Goal: Task Accomplishment & Management: Use online tool/utility

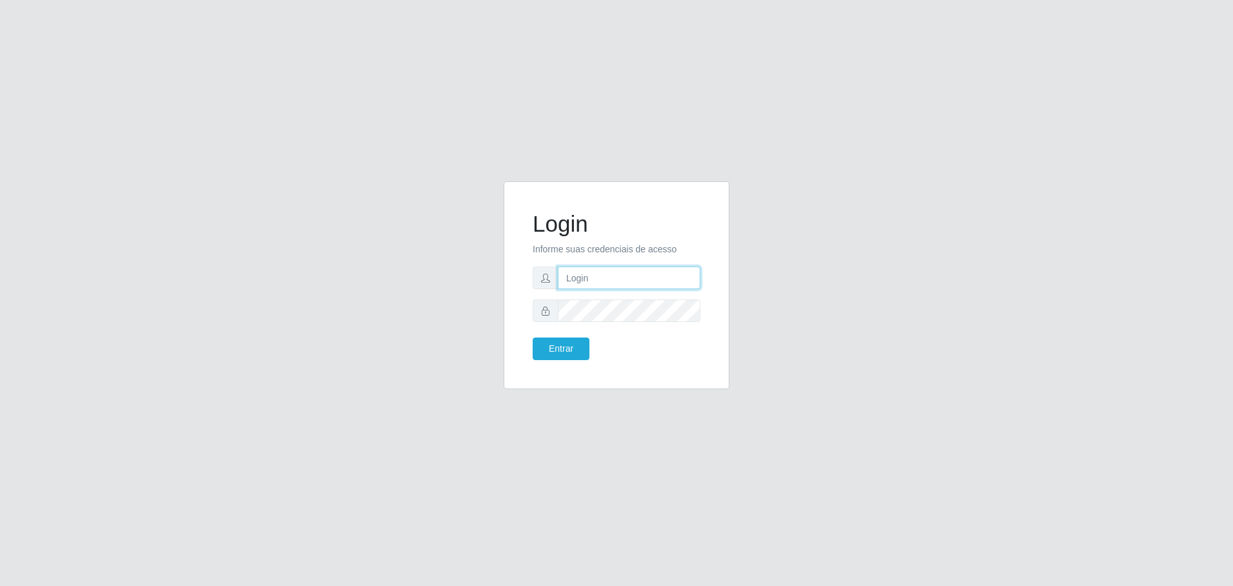
click at [623, 272] on input "text" at bounding box center [629, 277] width 143 height 23
type input "[EMAIL_ADDRESS][PERSON_NAME][DOMAIN_NAME]"
click at [533, 337] on button "Entrar" at bounding box center [561, 348] width 57 height 23
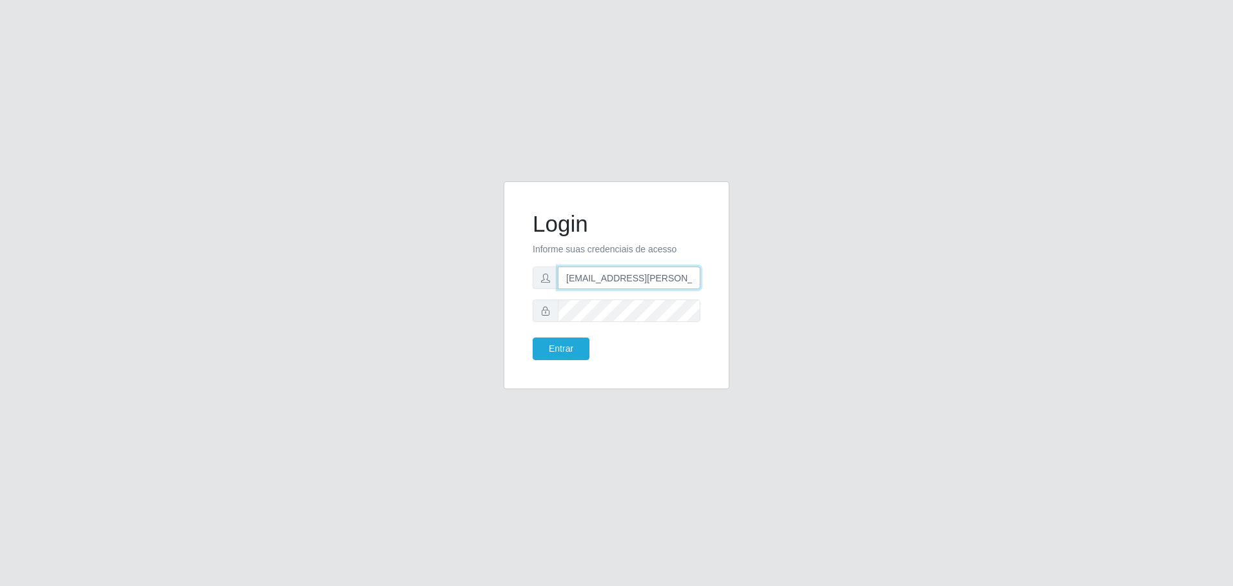
click at [628, 273] on input "[EMAIL_ADDRESS][PERSON_NAME][DOMAIN_NAME]" at bounding box center [629, 277] width 143 height 23
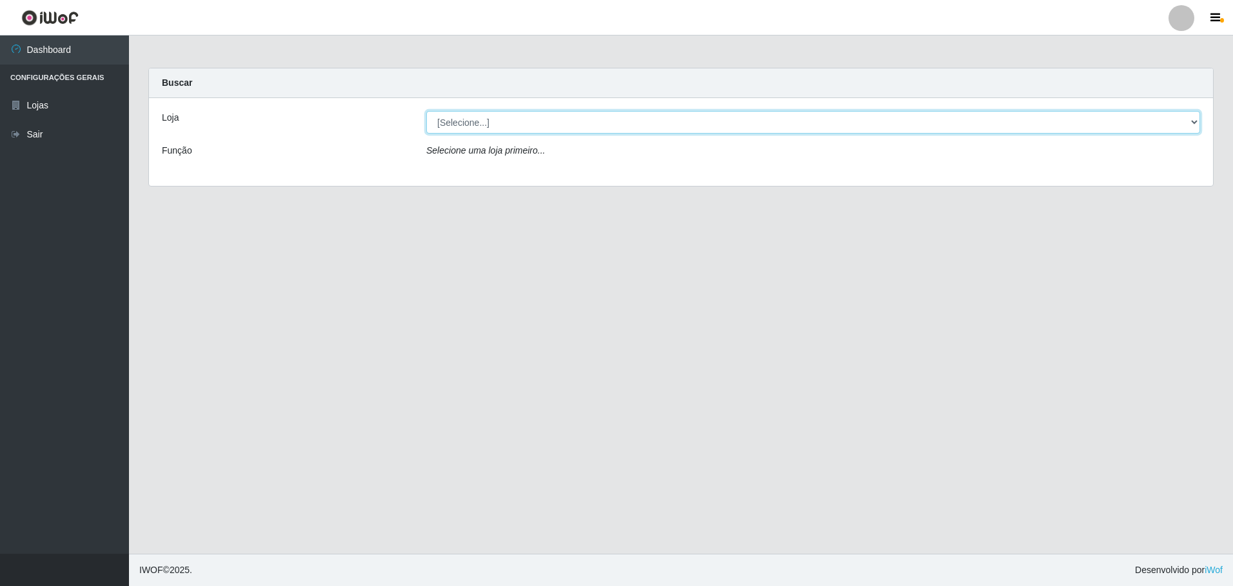
click at [463, 125] on select "[Selecione...] Extrabom - Loja 05 [GEOGRAPHIC_DATA]" at bounding box center [813, 122] width 774 height 23
select select "494"
click at [426, 111] on select "[Selecione...] Extrabom - Loja 05 [GEOGRAPHIC_DATA]" at bounding box center [813, 122] width 774 height 23
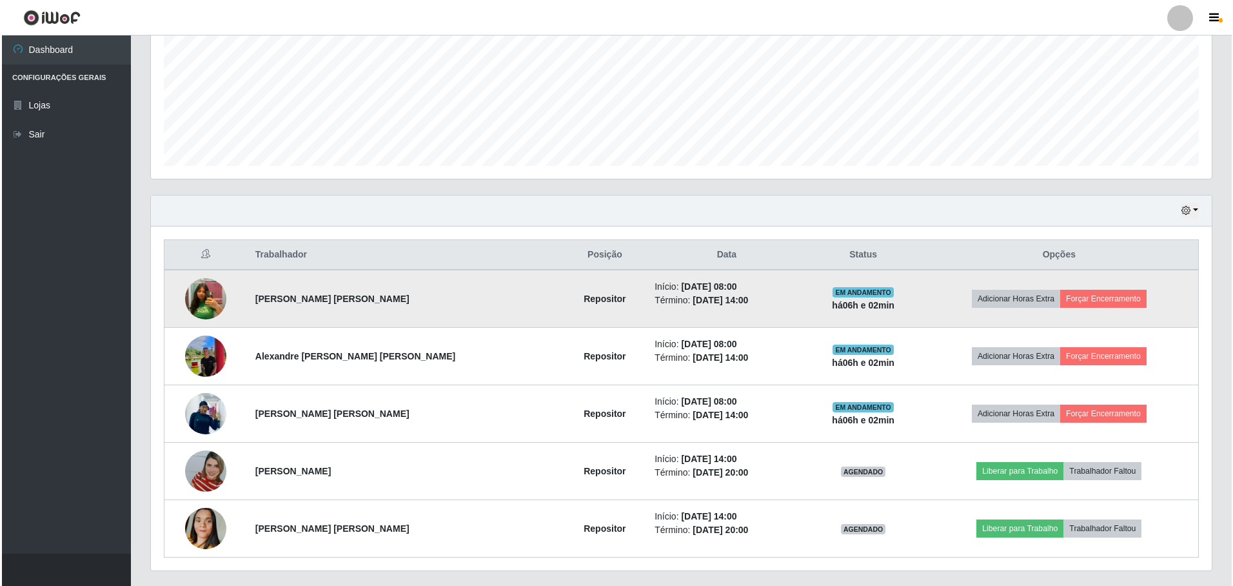
scroll to position [328, 0]
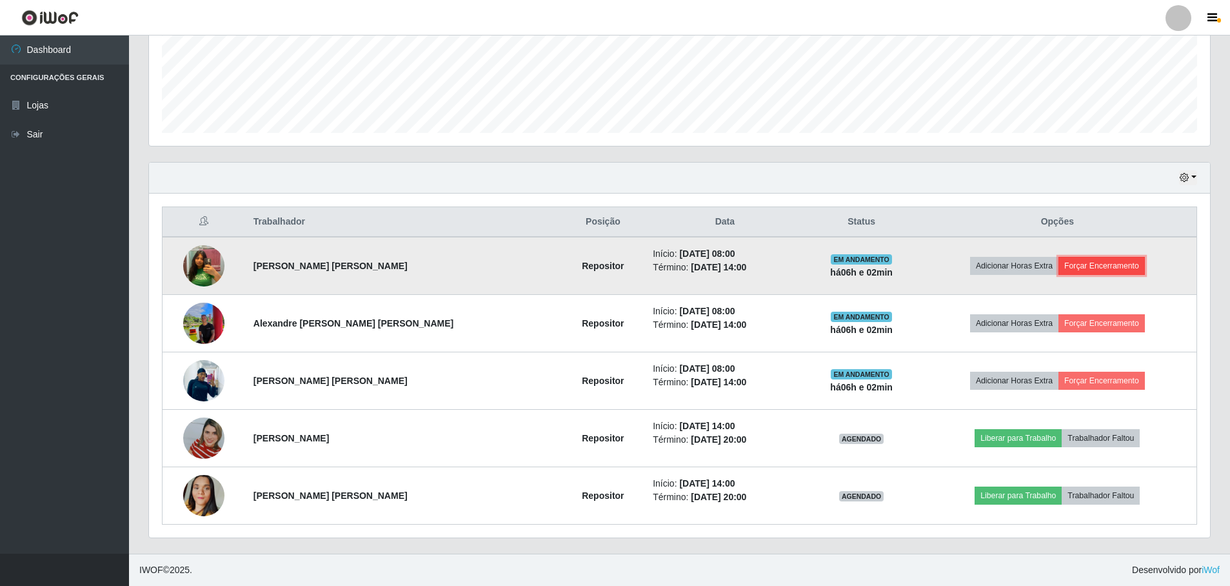
click at [1130, 265] on button "Forçar Encerramento" at bounding box center [1102, 266] width 86 height 18
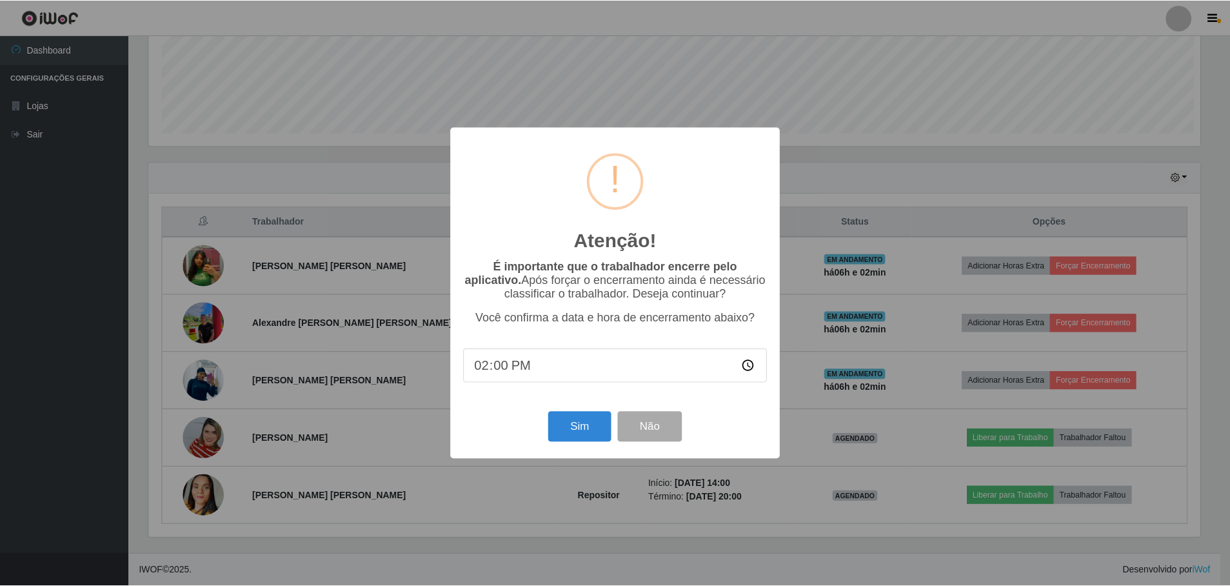
scroll to position [268, 1055]
click at [561, 431] on button "Sim" at bounding box center [581, 427] width 63 height 30
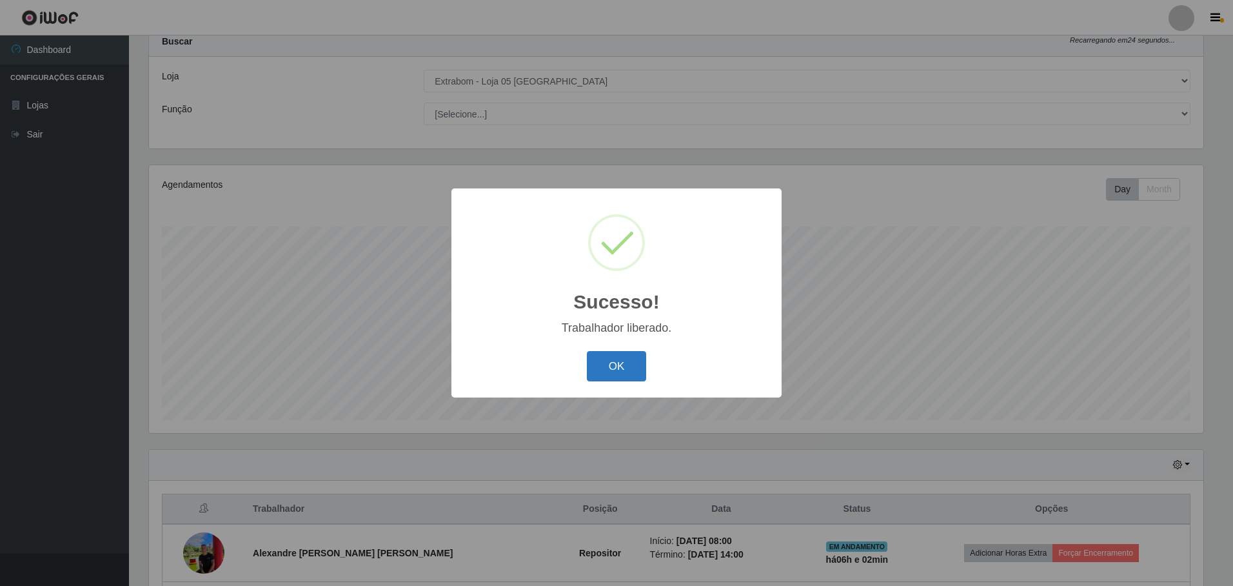
click at [630, 360] on button "OK" at bounding box center [617, 366] width 60 height 30
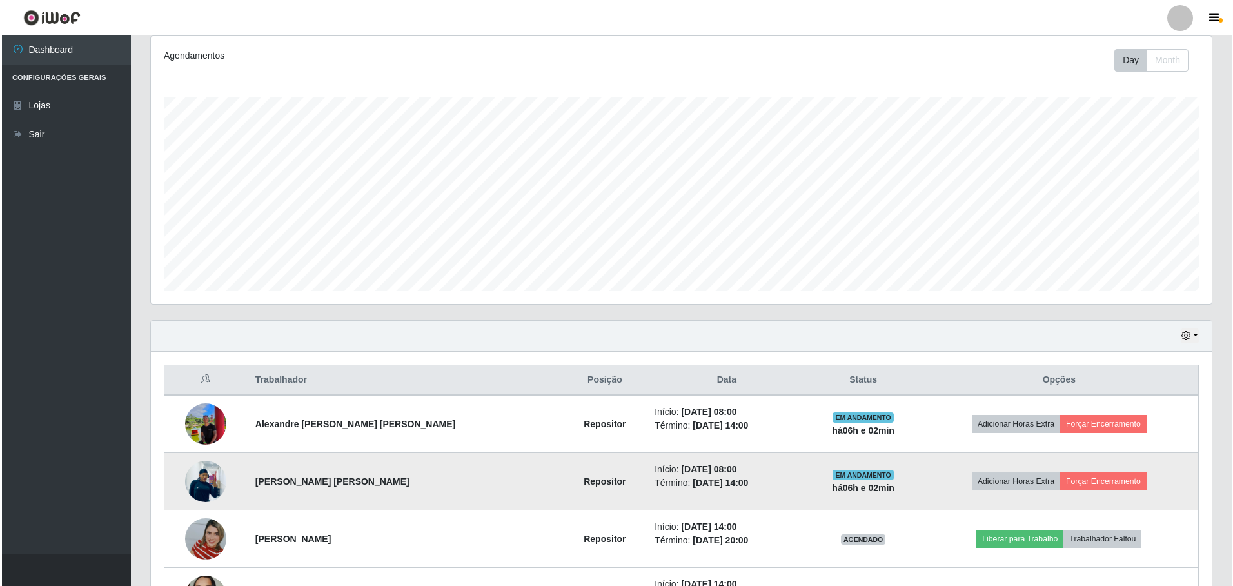
scroll to position [271, 0]
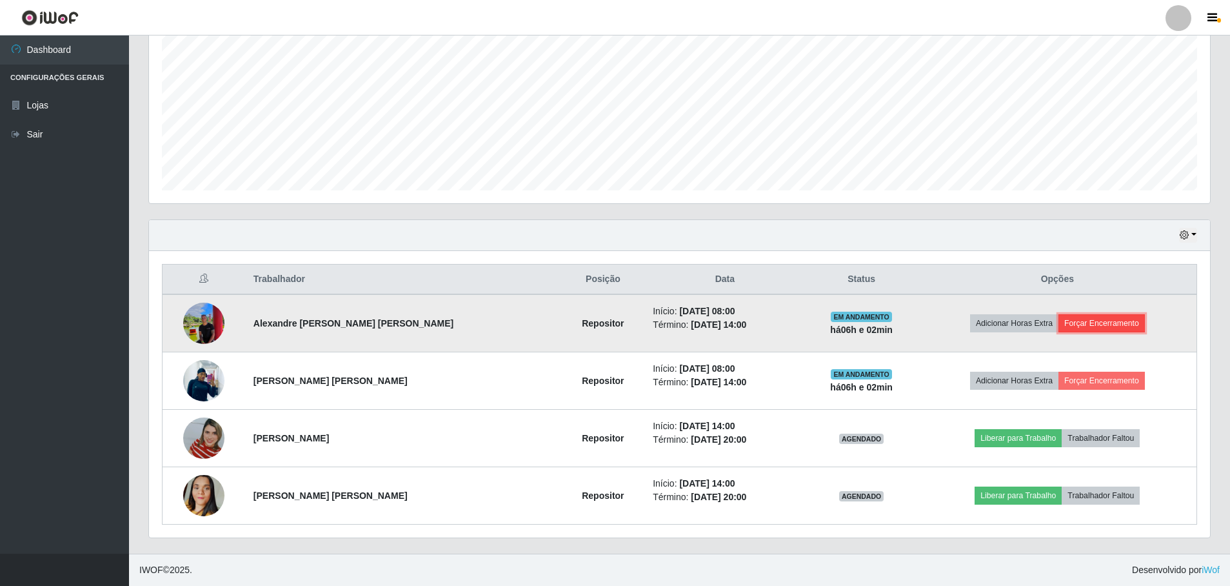
click at [1077, 325] on button "Forçar Encerramento" at bounding box center [1102, 323] width 86 height 18
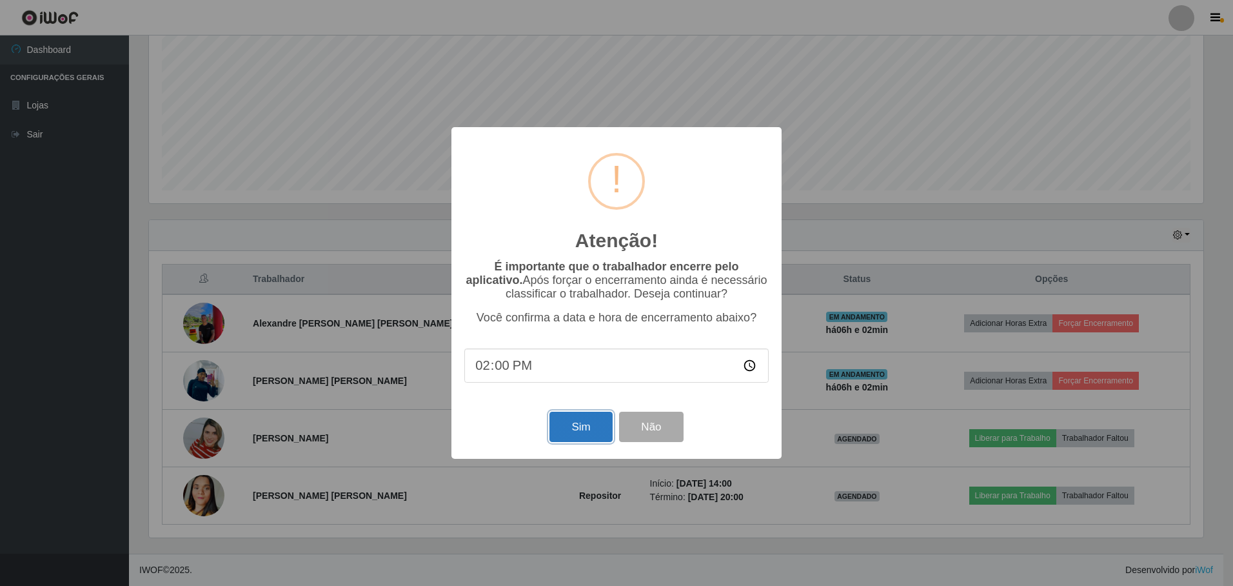
click at [592, 432] on button "Sim" at bounding box center [581, 427] width 63 height 30
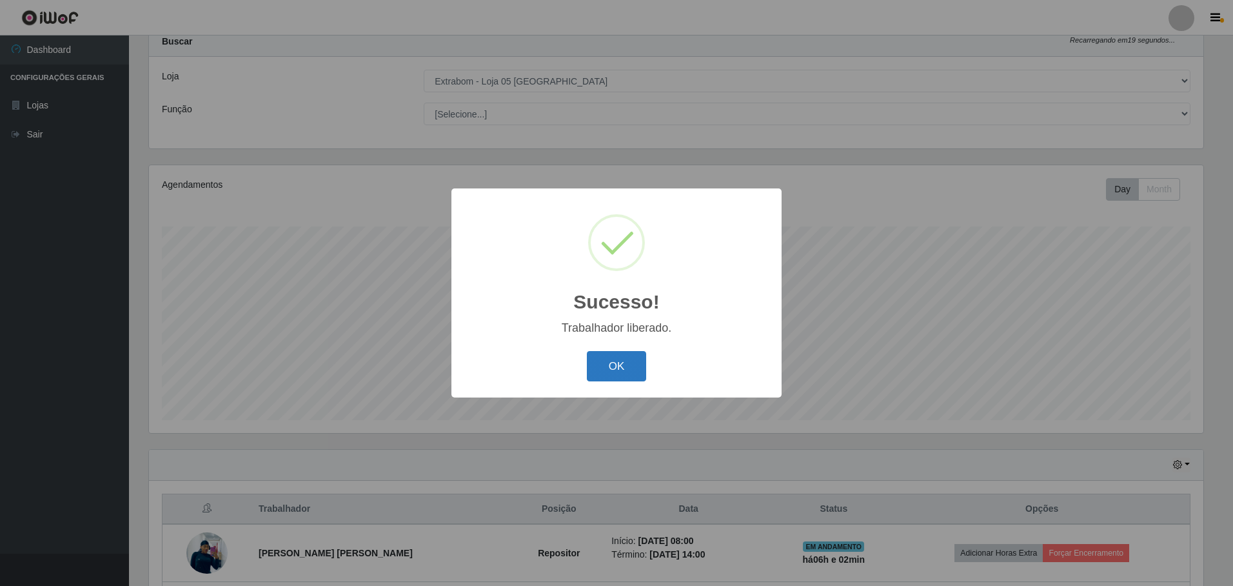
click at [630, 363] on button "OK" at bounding box center [617, 366] width 60 height 30
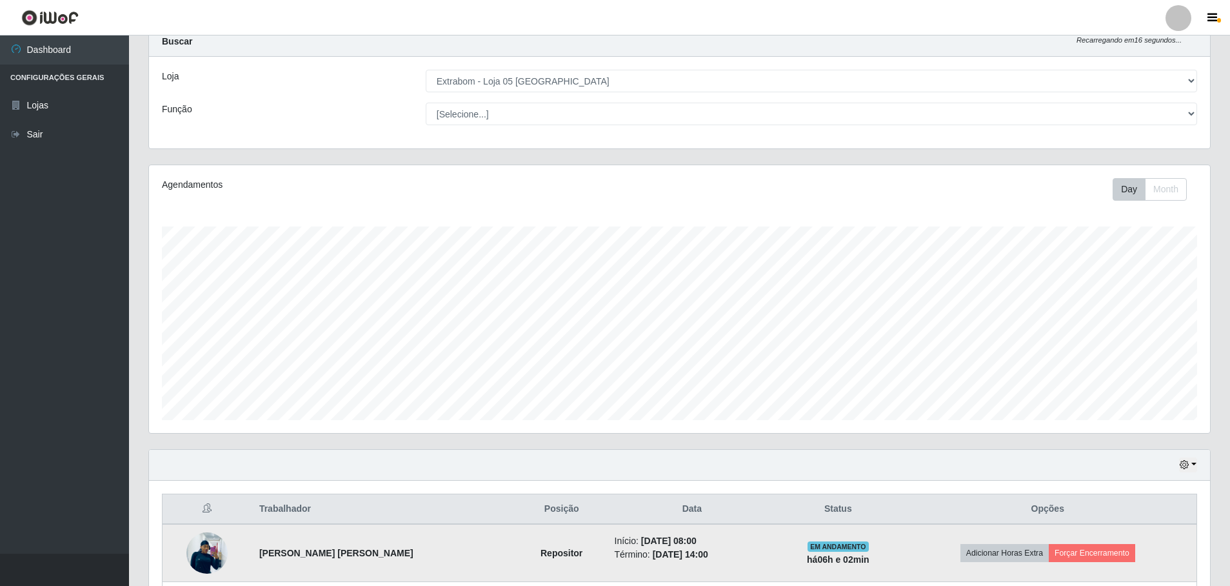
scroll to position [214, 0]
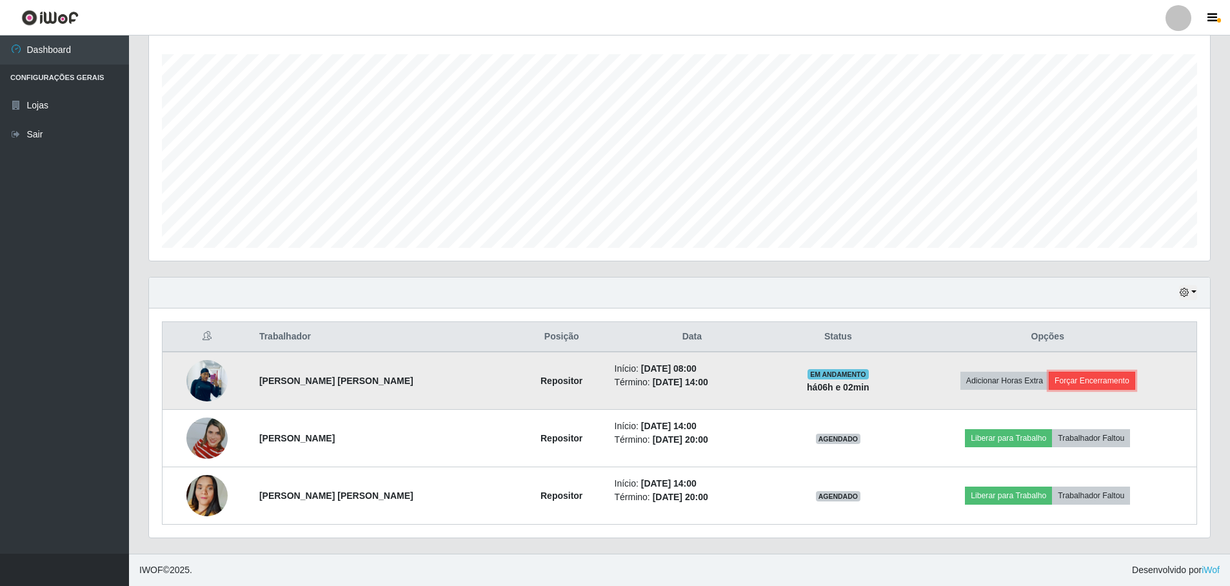
click at [1102, 377] on button "Forçar Encerramento" at bounding box center [1092, 381] width 86 height 18
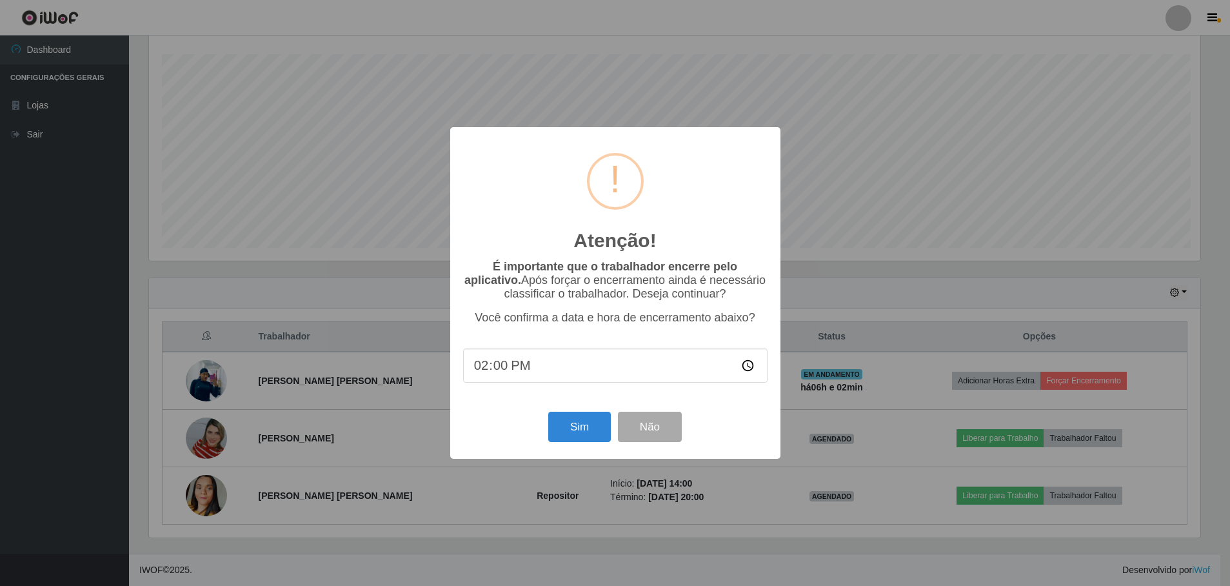
scroll to position [268, 1055]
click at [571, 433] on button "Sim" at bounding box center [581, 427] width 63 height 30
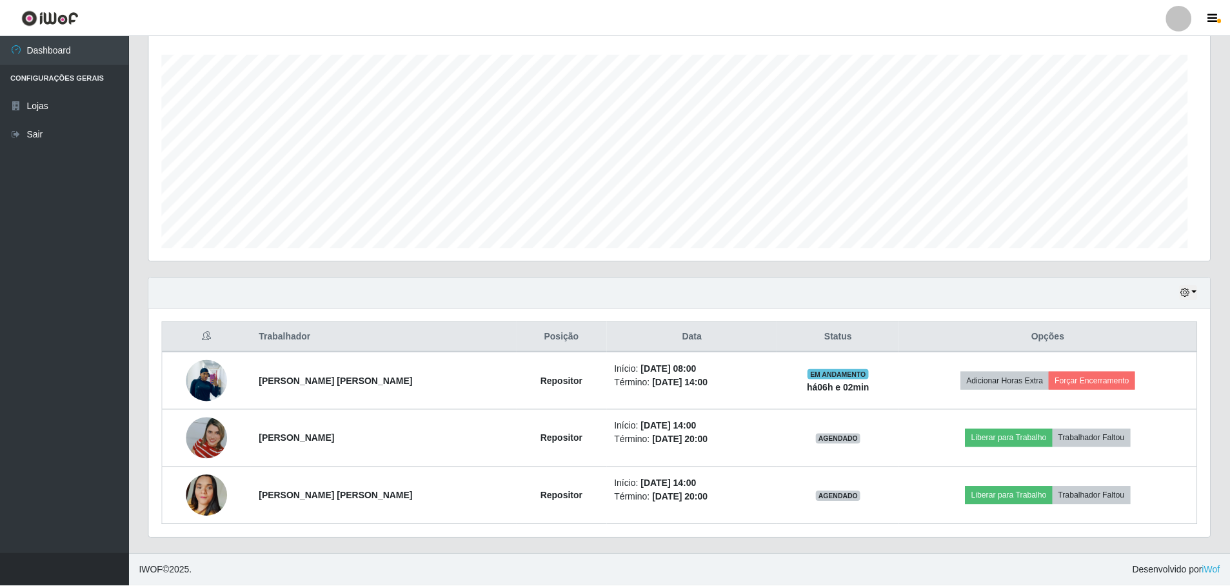
scroll to position [0, 0]
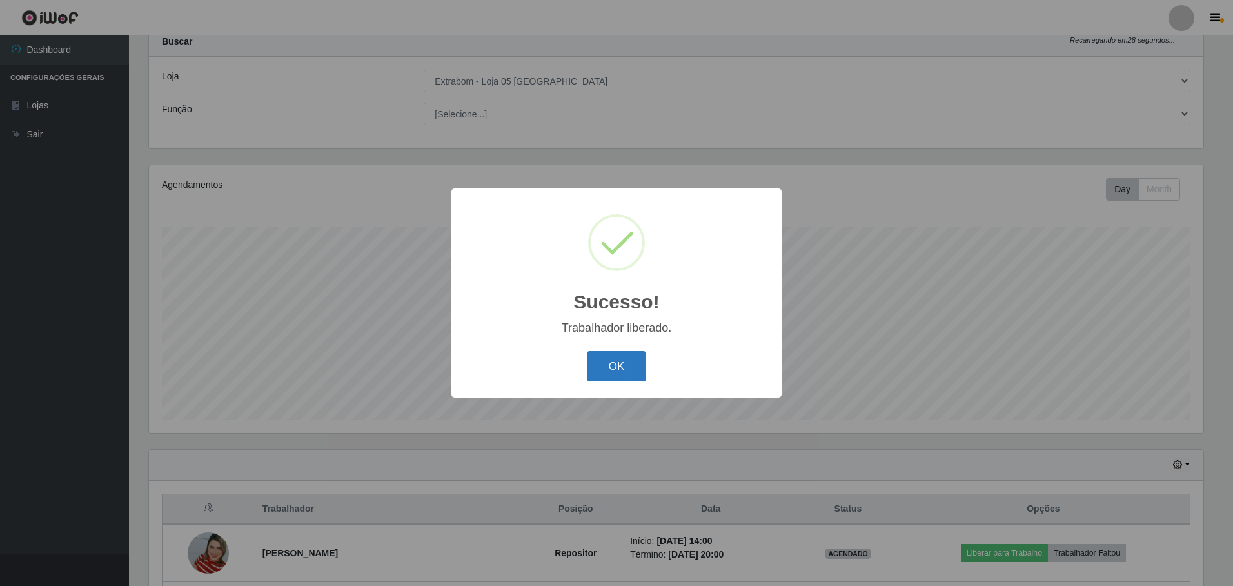
click at [608, 370] on button "OK" at bounding box center [617, 366] width 60 height 30
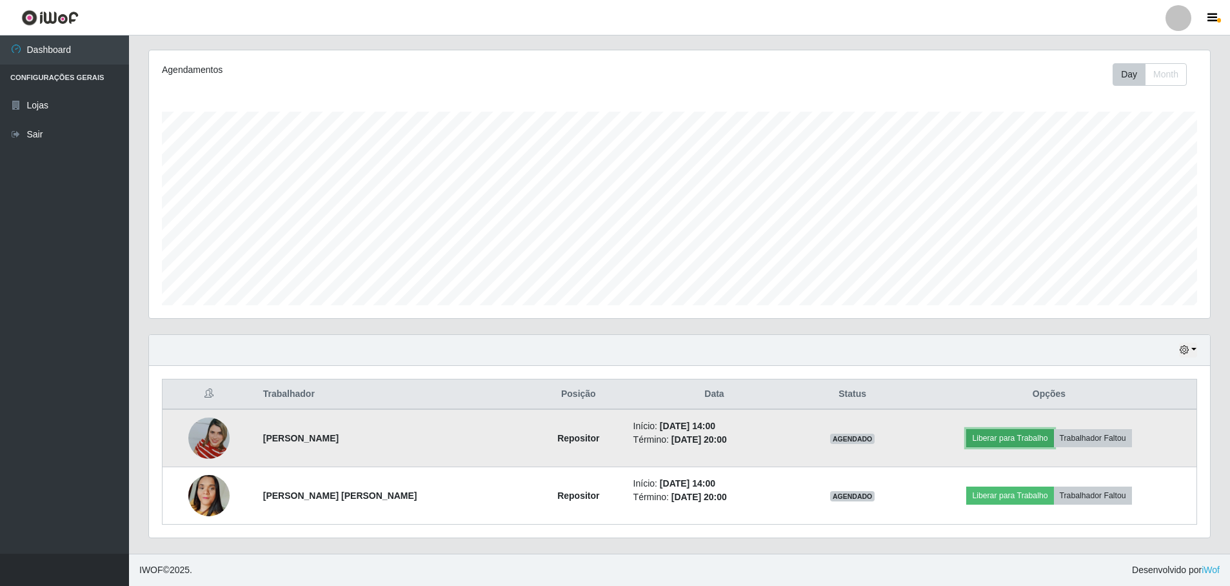
click at [1020, 443] on button "Liberar para Trabalho" at bounding box center [1009, 438] width 87 height 18
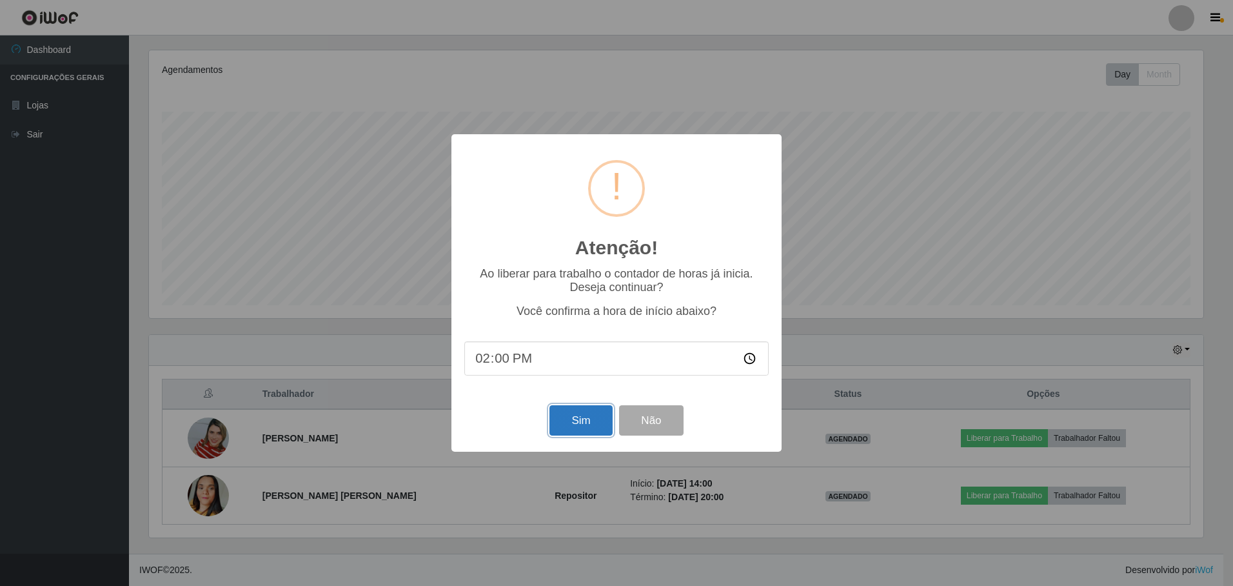
click at [563, 426] on button "Sim" at bounding box center [581, 420] width 63 height 30
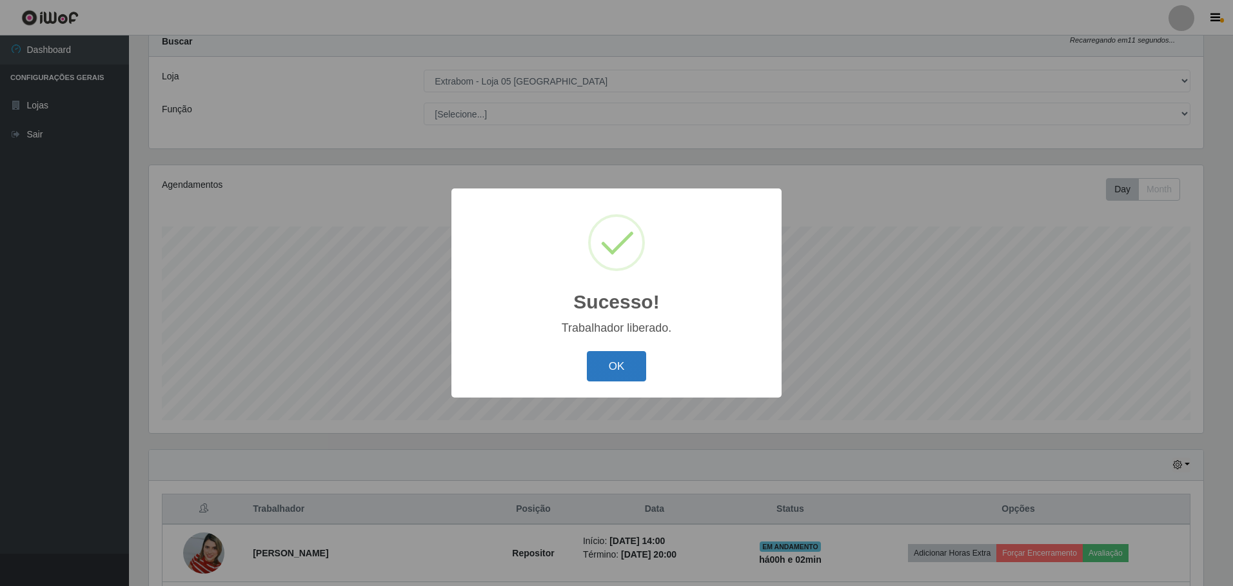
click at [608, 364] on button "OK" at bounding box center [617, 366] width 60 height 30
